Goal: Transaction & Acquisition: Download file/media

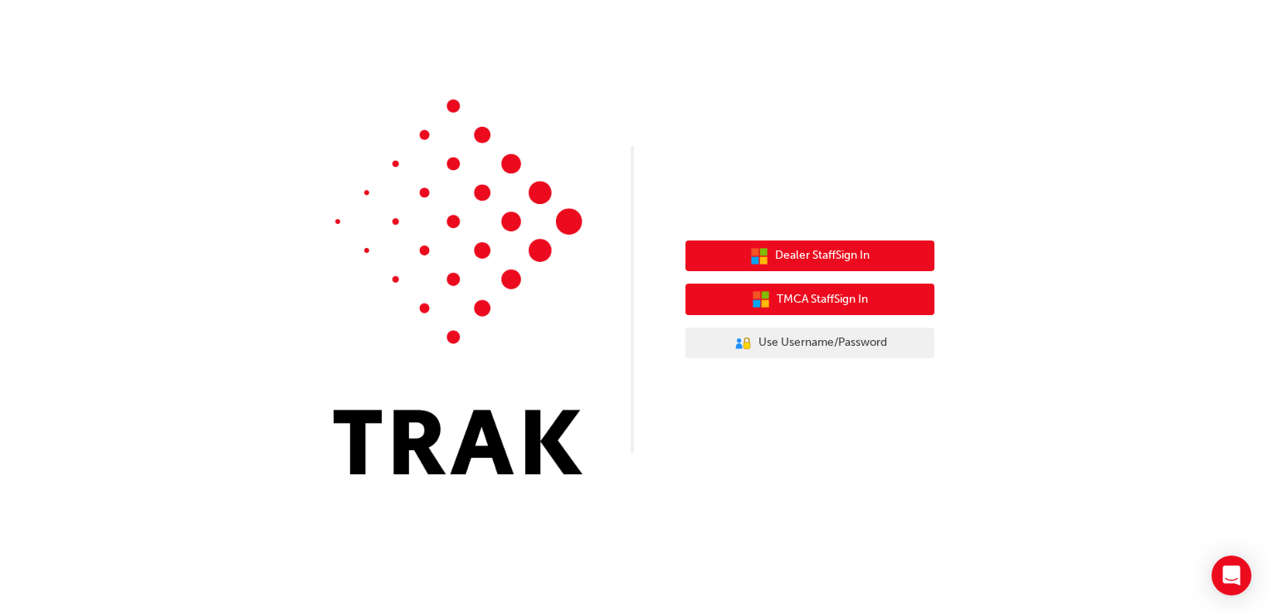
drag, startPoint x: 792, startPoint y: 301, endPoint x: 790, endPoint y: 257, distance: 44.0
click at [790, 257] on div "Dealer Staff Sign In TMCA Staff Sign In User Authentication Icon - Blue Person,…" at bounding box center [809, 300] width 249 height 144
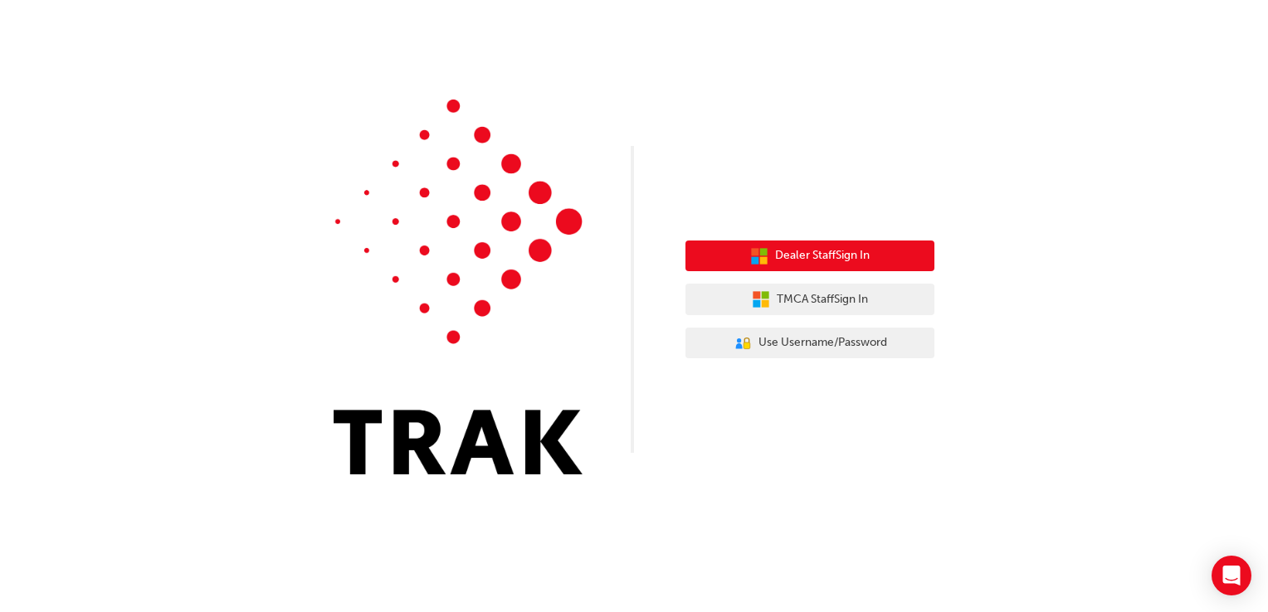
click at [790, 257] on span "Dealer Staff Sign In" at bounding box center [822, 255] width 95 height 19
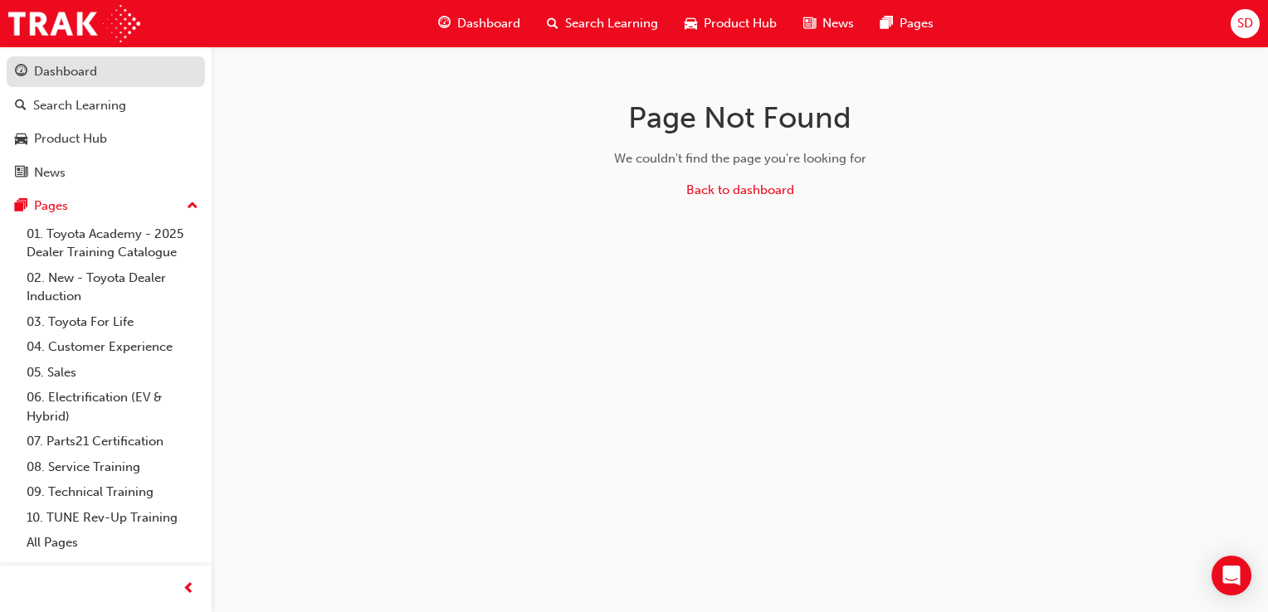
click at [82, 76] on div "Dashboard" at bounding box center [65, 71] width 63 height 19
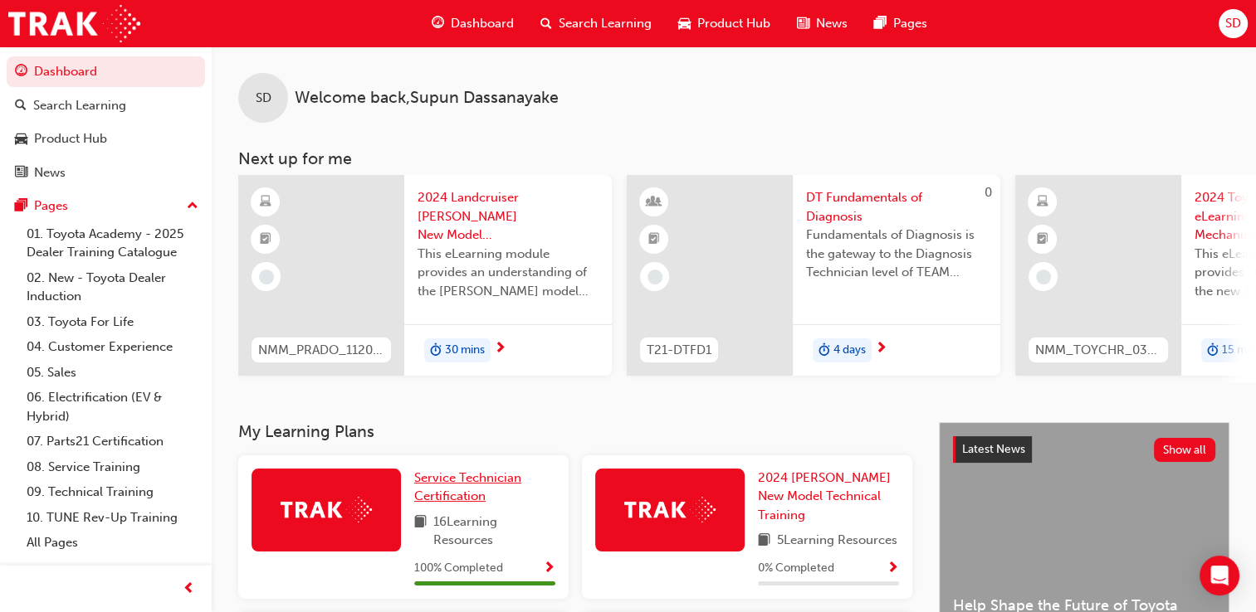
click at [467, 493] on link "Service Technician Certification" at bounding box center [484, 487] width 141 height 37
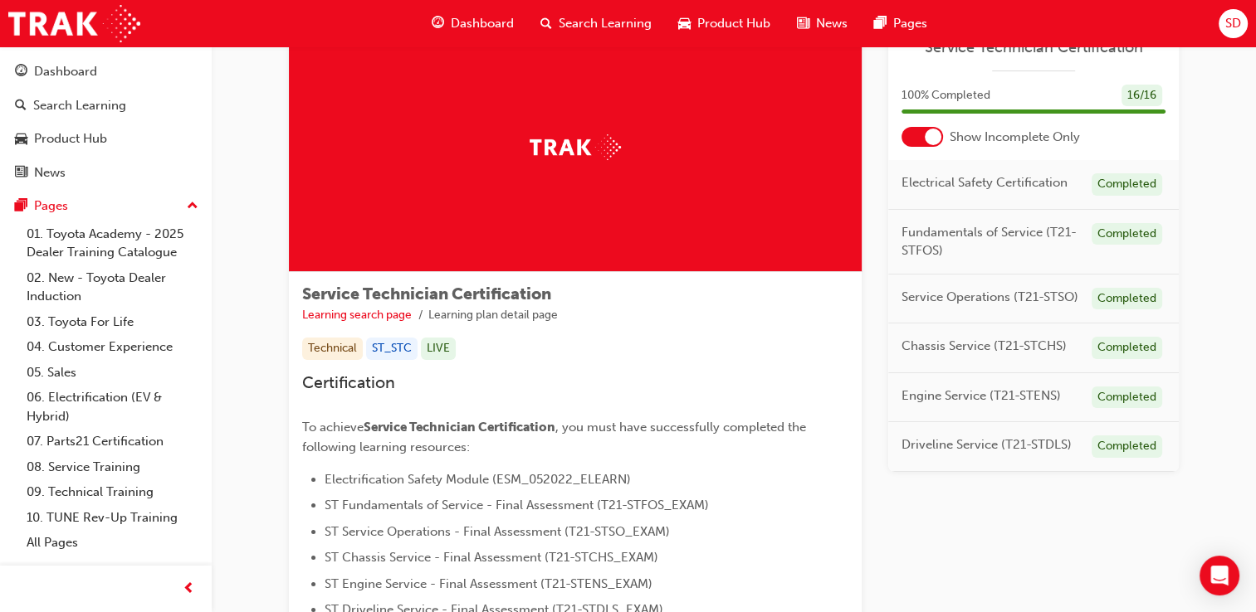
scroll to position [289, 0]
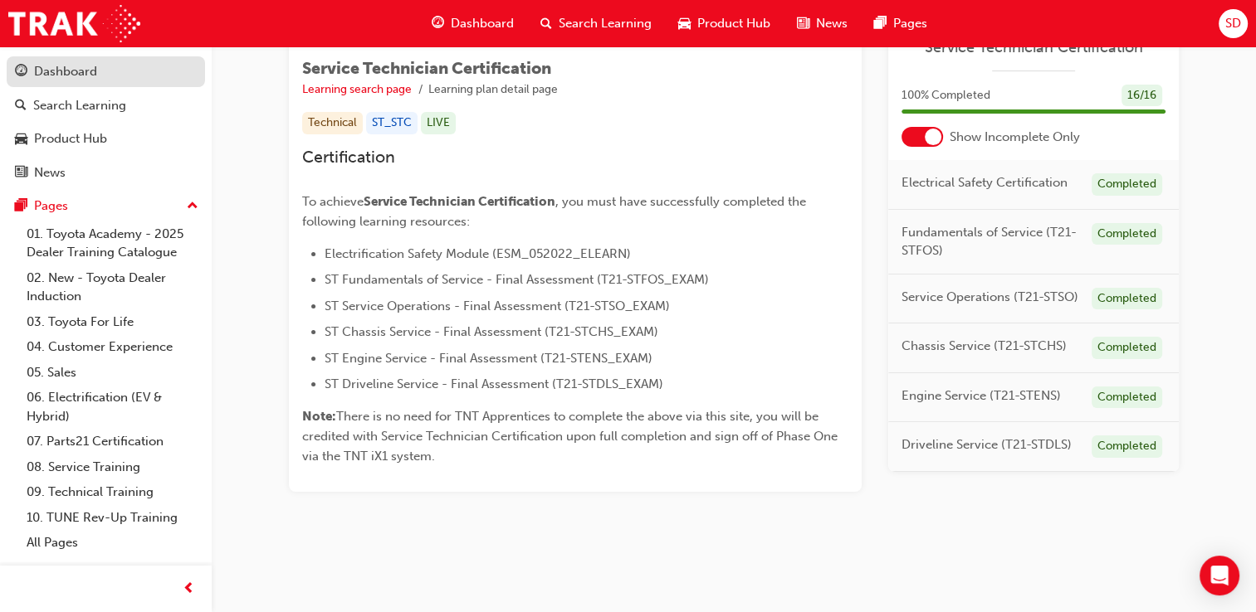
click at [75, 77] on div "Dashboard" at bounding box center [65, 71] width 63 height 19
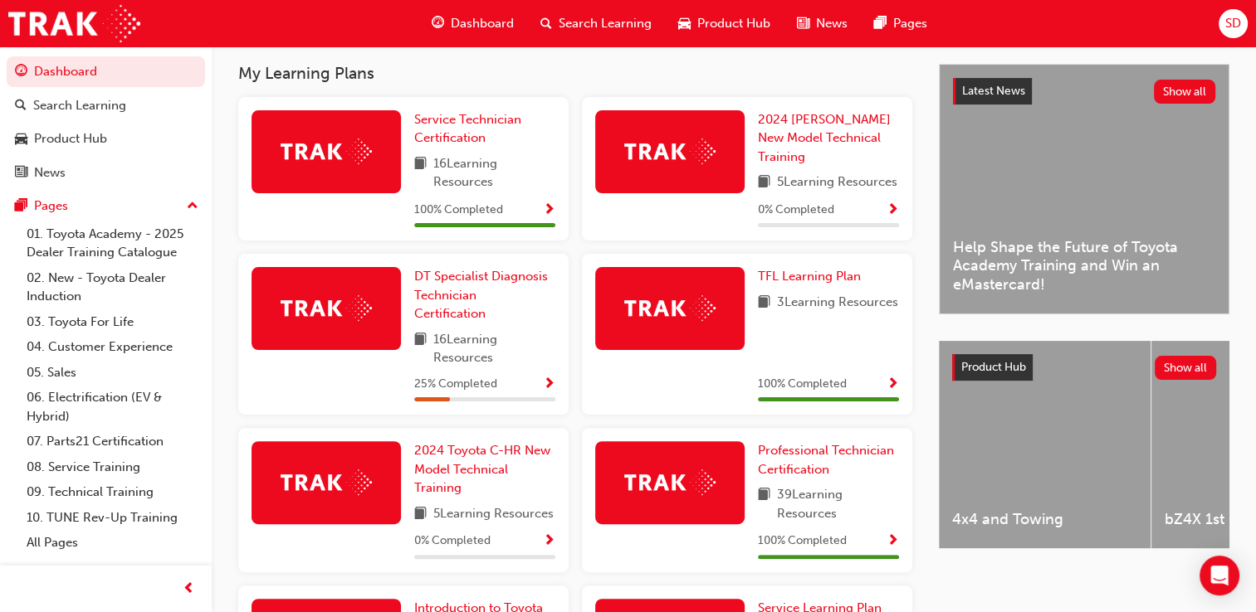
scroll to position [386, 0]
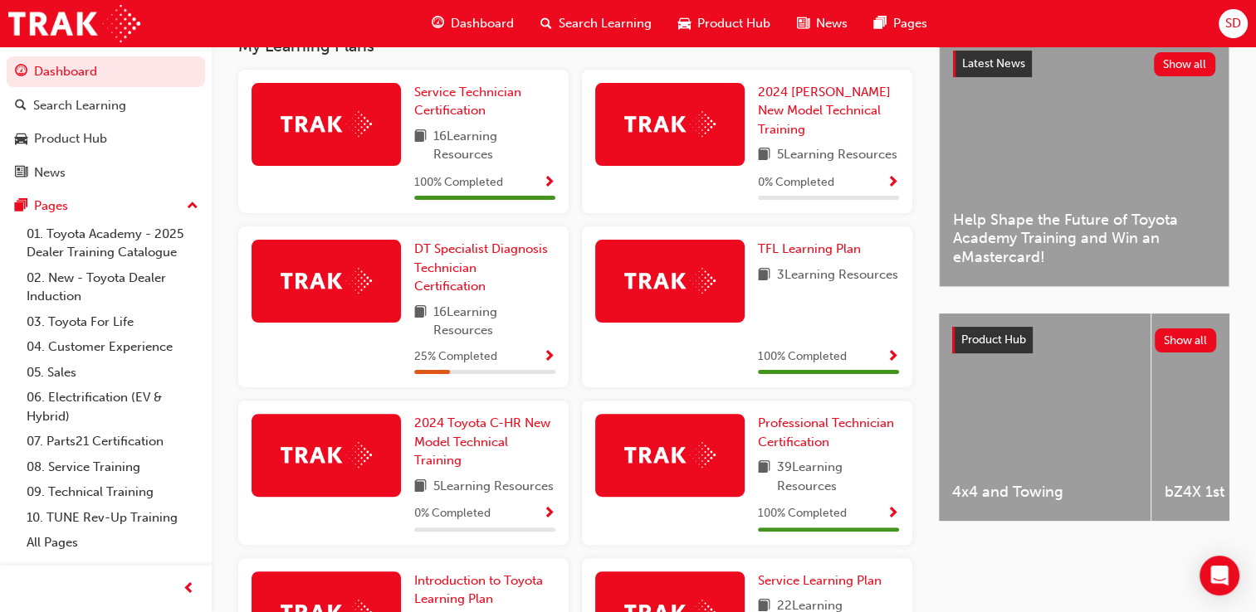
click at [661, 446] on img at bounding box center [669, 455] width 91 height 26
click at [803, 440] on span "Professional Technician Certification" at bounding box center [826, 433] width 136 height 34
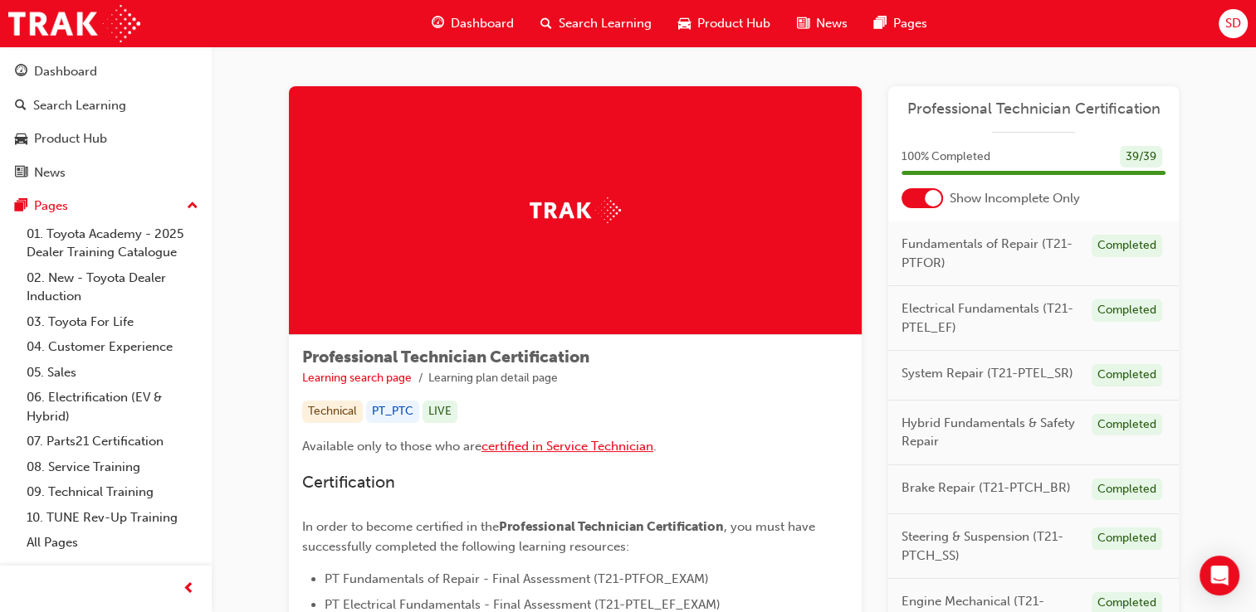
click at [607, 447] on span "certified in Service Technician" at bounding box center [567, 446] width 172 height 15
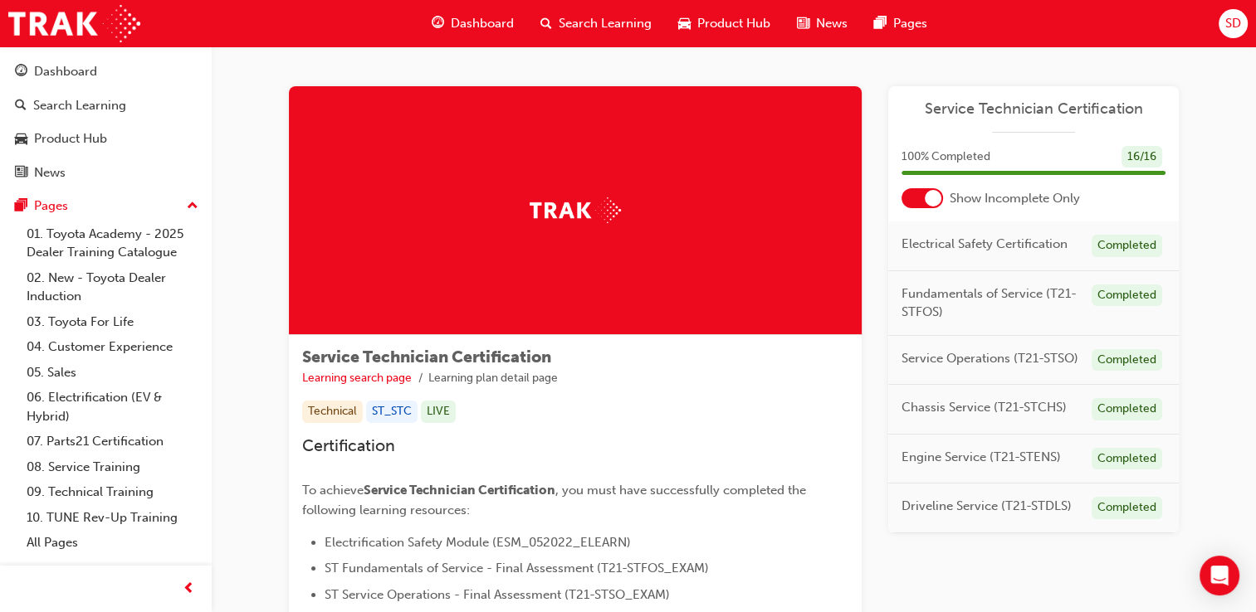
click at [1031, 100] on span "Service Technician Certification" at bounding box center [1033, 109] width 264 height 19
click at [1230, 24] on span "SD" at bounding box center [1233, 23] width 16 height 19
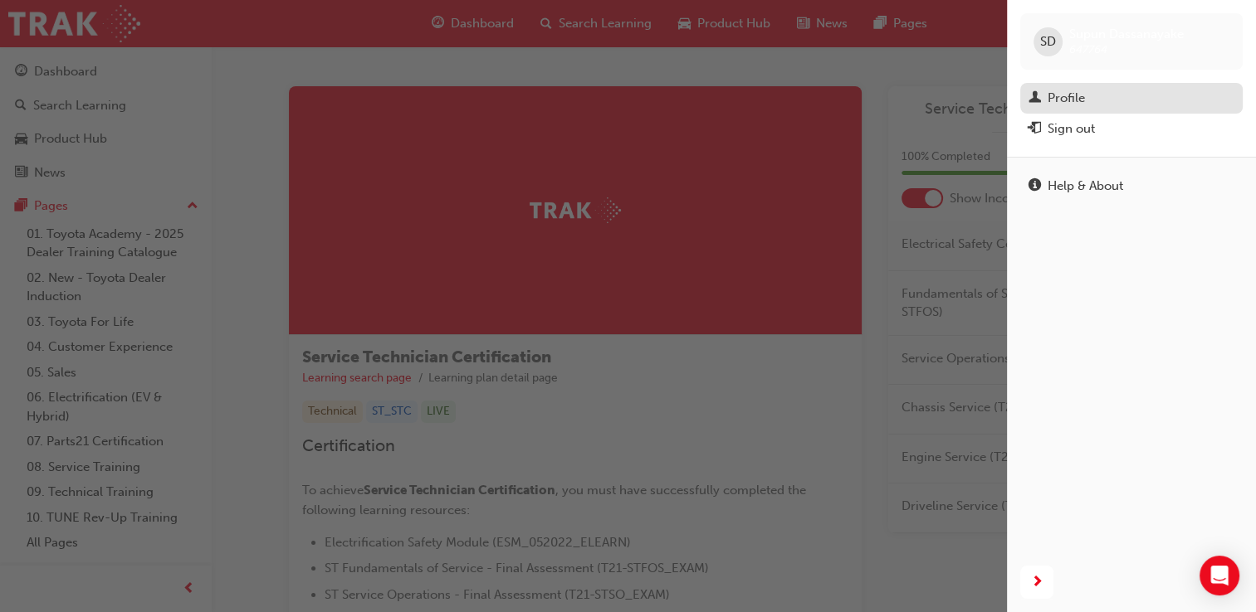
click at [1088, 90] on div "Profile" at bounding box center [1131, 98] width 206 height 21
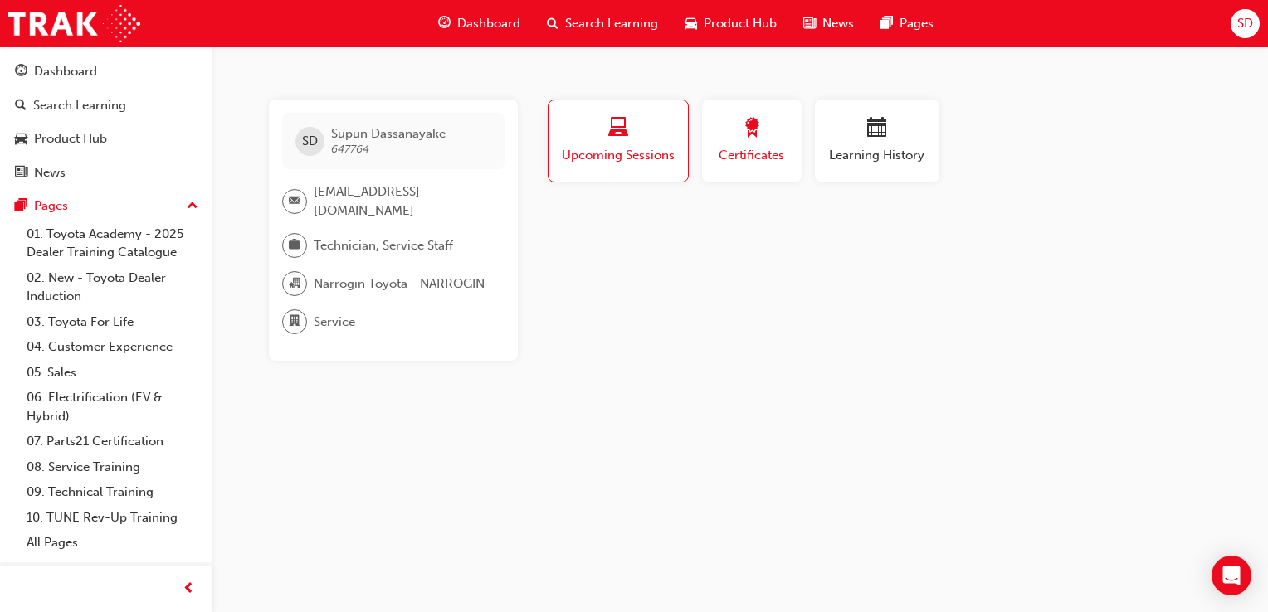
click at [757, 148] on span "Certificates" at bounding box center [751, 155] width 75 height 19
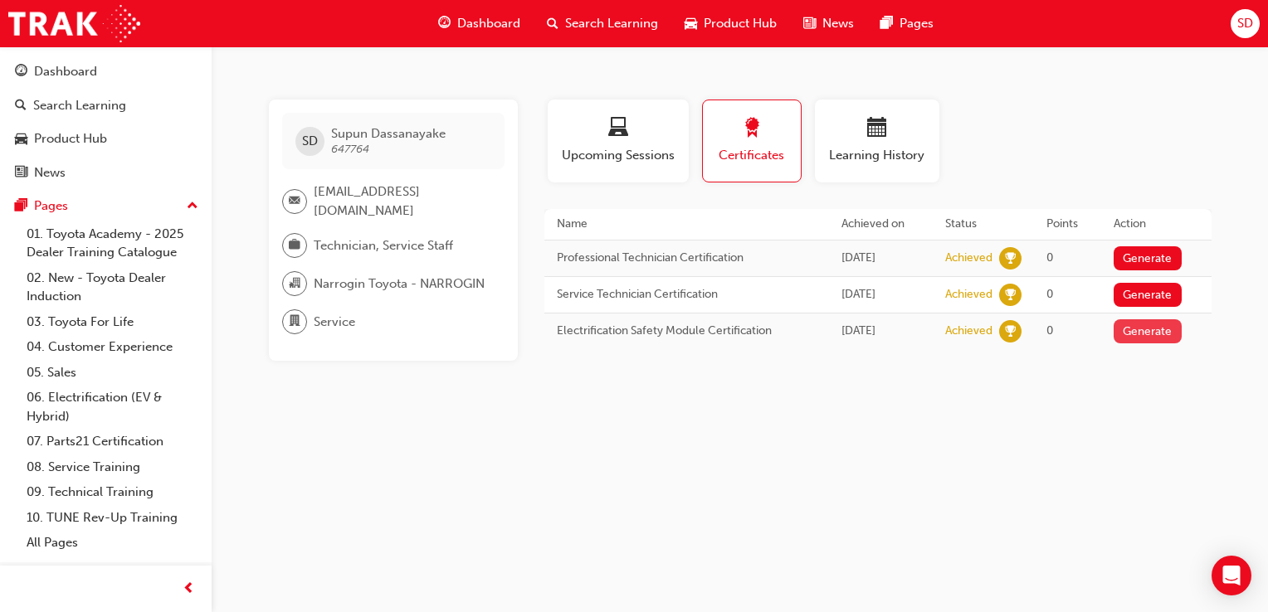
click at [1148, 326] on button "Generate" at bounding box center [1148, 331] width 68 height 24
click at [1148, 295] on button "Generate" at bounding box center [1148, 295] width 68 height 24
click at [1152, 254] on button "Generate" at bounding box center [1148, 258] width 68 height 24
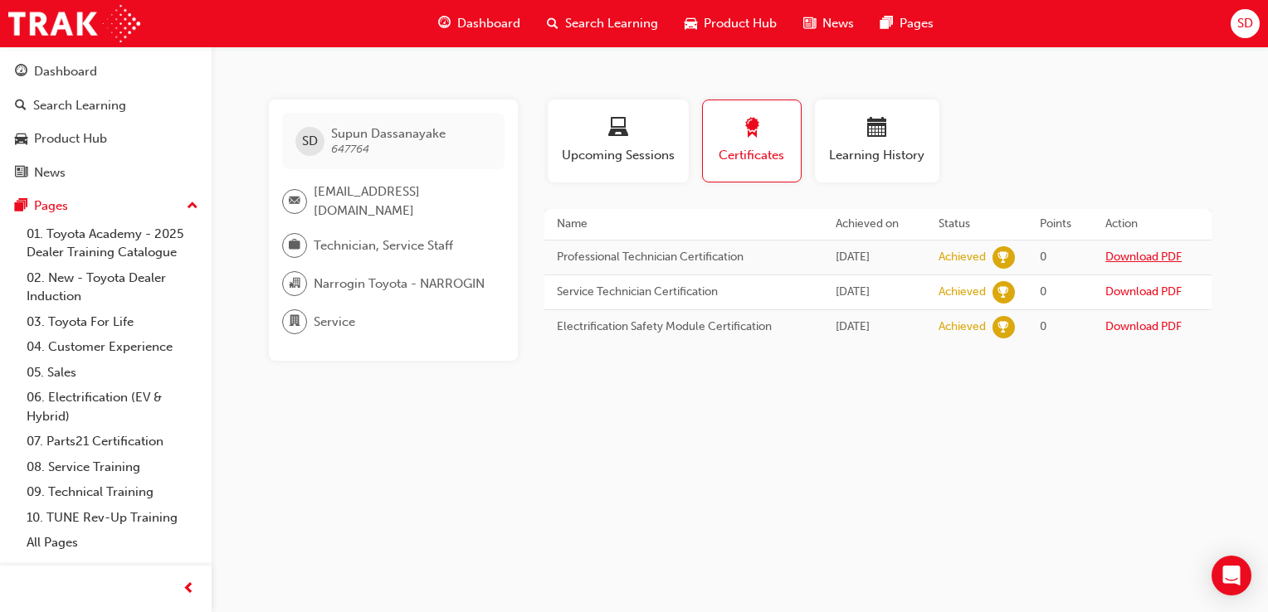
click at [1134, 257] on link "Download PDF" at bounding box center [1143, 257] width 76 height 14
click at [1133, 288] on link "Download PDF" at bounding box center [1143, 292] width 76 height 14
